Goal: Transaction & Acquisition: Purchase product/service

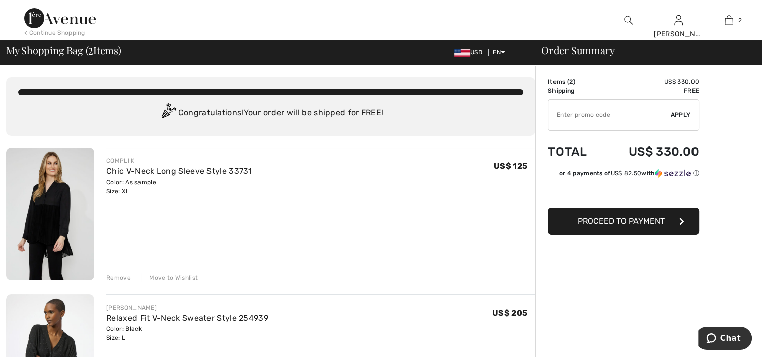
click at [614, 225] on span "Proceed to Payment" at bounding box center [621, 221] width 87 height 10
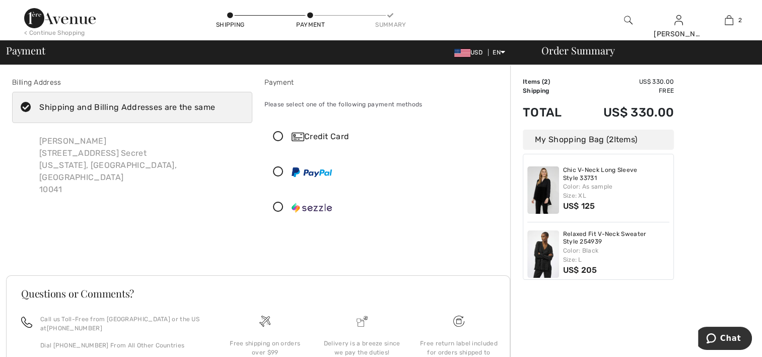
click at [276, 206] on icon at bounding box center [278, 207] width 27 height 11
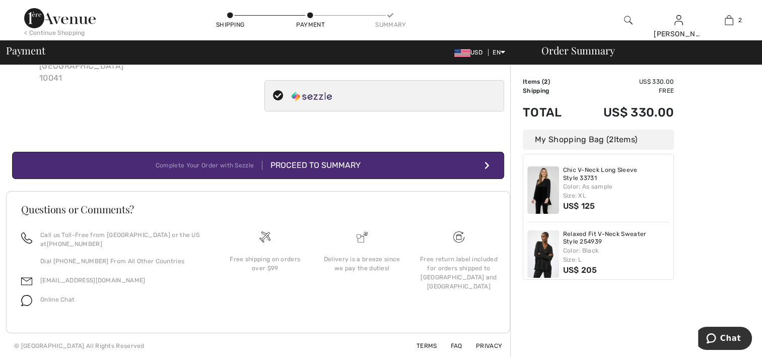
scroll to position [75, 0]
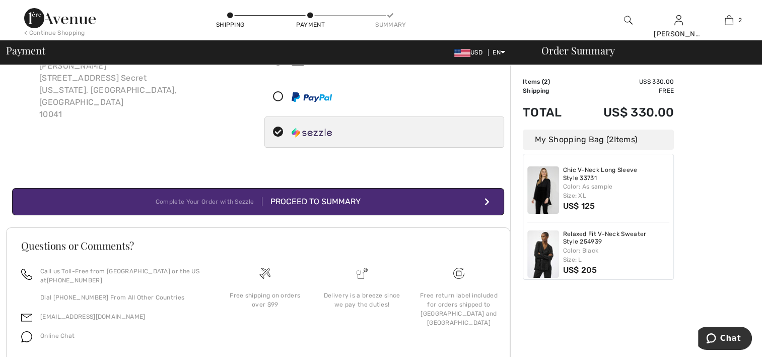
click at [493, 201] on button "Complete Your Order with Sezzle Proceed to Summary" at bounding box center [258, 201] width 492 height 27
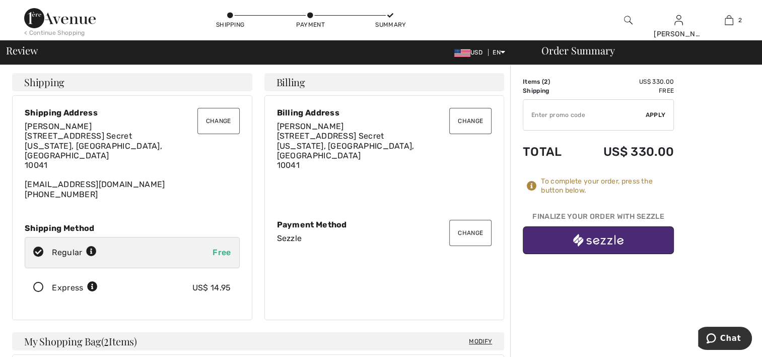
click at [599, 240] on img "button" at bounding box center [598, 240] width 50 height 13
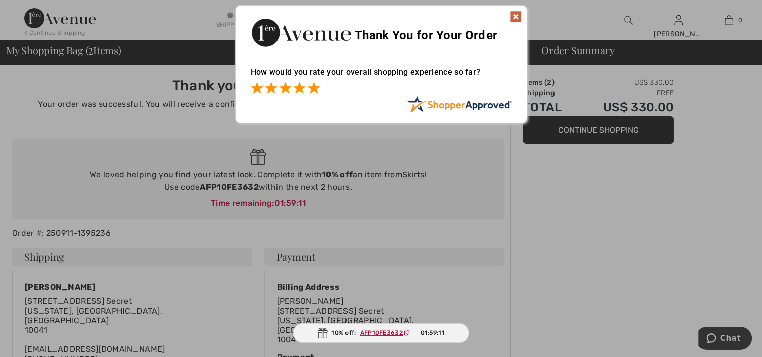
click at [312, 89] on span at bounding box center [314, 88] width 12 height 12
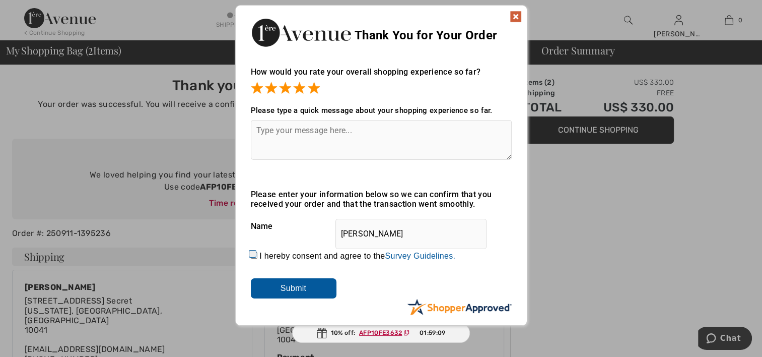
click at [251, 252] on input "I hereby consent and agree to the By submitting a review, you grant permission …" at bounding box center [254, 255] width 7 height 7
checkbox input "true"
click at [306, 131] on textarea at bounding box center [381, 140] width 261 height 40
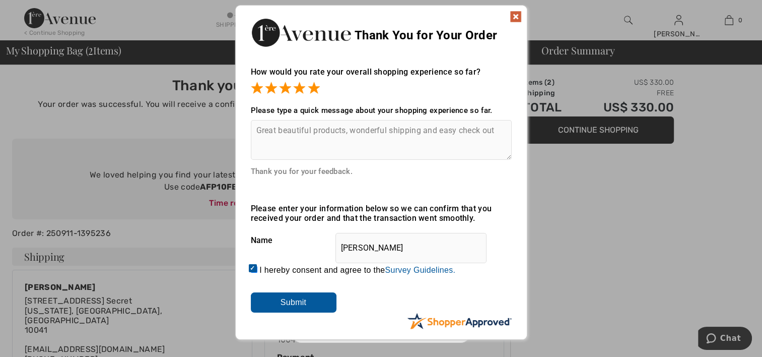
type textarea "Great beautiful products, wonderful shipping and easy check out"
click at [309, 306] on input "Submit" at bounding box center [294, 302] width 86 height 20
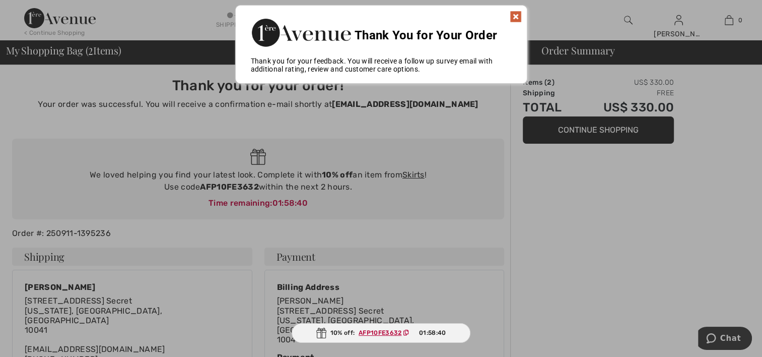
click at [512, 16] on img at bounding box center [516, 17] width 12 height 12
